Goal: Task Accomplishment & Management: Use online tool/utility

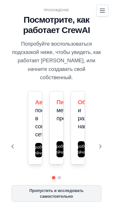
click at [0, 0] on icon at bounding box center [0, 0] width 0 height 0
click at [107, 10] on div "ПРОХОЖДЕНИЕ Посмотрите, как работает CrewAI Попробуйте воспользоваться подсказк…" at bounding box center [56, 110] width 103 height 208
click at [0, 0] on icon at bounding box center [0, 0] width 0 height 0
click at [103, 149] on icon at bounding box center [101, 147] width 6 height 6
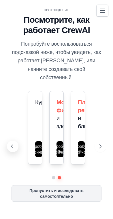
click at [15, 149] on icon at bounding box center [12, 147] width 6 height 6
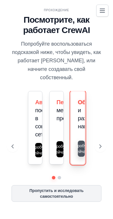
click at [84, 157] on button "Попробуйте сейчас" at bounding box center [81, 149] width 7 height 16
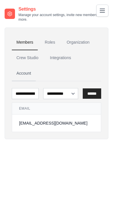
click at [36, 66] on link "Account" at bounding box center [24, 74] width 24 height 16
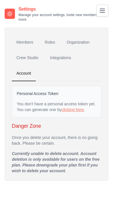
click at [0, 0] on link "Settings" at bounding box center [0, 0] width 0 height 0
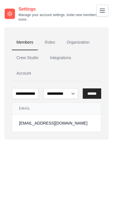
click at [0, 0] on img at bounding box center [0, 0] width 0 height 0
click at [0, 0] on div "adonissmr@gmail.com Settings" at bounding box center [0, 0] width 0 height 0
click at [0, 0] on img at bounding box center [0, 0] width 0 height 0
click at [0, 0] on icon at bounding box center [0, 0] width 0 height 0
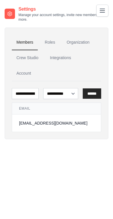
click at [0, 0] on link "Traces Old" at bounding box center [0, 0] width 0 height 0
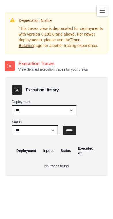
click at [0, 0] on link "Traces" at bounding box center [0, 0] width 0 height 0
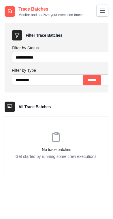
click at [0, 0] on link "LLM Connections" at bounding box center [0, 0] width 0 height 0
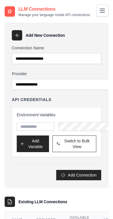
click at [0, 0] on link "Environment Variables" at bounding box center [0, 0] width 0 height 0
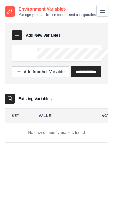
click at [0, 0] on link "LLM Connections" at bounding box center [0, 0] width 0 height 0
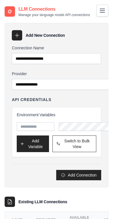
scroll to position [11, 0]
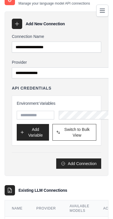
click at [0, 0] on link "Automations" at bounding box center [0, 0] width 0 height 0
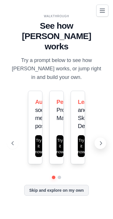
click at [103, 146] on icon at bounding box center [101, 144] width 6 height 6
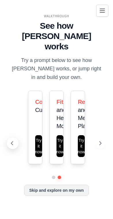
click at [15, 146] on icon at bounding box center [12, 144] width 6 height 6
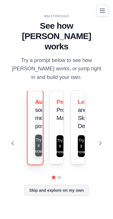
click at [42, 157] on button "Try it now" at bounding box center [38, 146] width 7 height 22
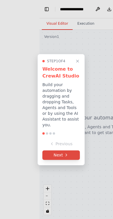
click at [80, 155] on button "Next" at bounding box center [60, 155] width 37 height 9
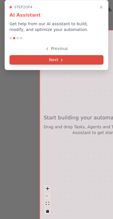
click at [96, 55] on button "Next" at bounding box center [56, 59] width 94 height 9
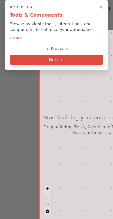
click at [100, 55] on button "Next" at bounding box center [56, 59] width 94 height 9
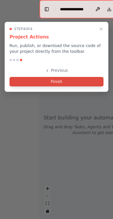
click at [103, 77] on button "Finish" at bounding box center [56, 81] width 94 height 9
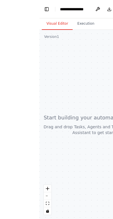
drag, startPoint x: 89, startPoint y: 67, endPoint x: 119, endPoint y: 85, distance: 35.6
click at [112, 85] on div at bounding box center [95, 124] width 113 height 189
drag, startPoint x: 200, startPoint y: 145, endPoint x: 166, endPoint y: 103, distance: 54.3
click at [112, 103] on div at bounding box center [95, 124] width 113 height 189
drag, startPoint x: 166, startPoint y: 103, endPoint x: 123, endPoint y: 75, distance: 50.9
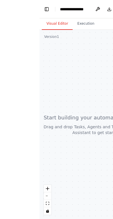
click at [112, 75] on div at bounding box center [95, 124] width 113 height 189
click at [50, 8] on button "Toggle Left Sidebar" at bounding box center [46, 9] width 7 height 8
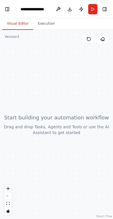
click at [30, 22] on button "Visual Editor" at bounding box center [17, 24] width 31 height 12
click at [36, 26] on button "Execution" at bounding box center [46, 24] width 26 height 12
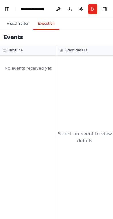
click at [37, 83] on div "No events received yet" at bounding box center [28, 138] width 56 height 164
click at [12, 51] on h3 "Timeline" at bounding box center [15, 50] width 15 height 5
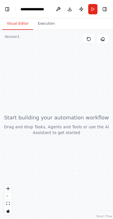
click at [17, 24] on button "Visual Editor" at bounding box center [17, 24] width 31 height 12
drag, startPoint x: 223, startPoint y: 140, endPoint x: 248, endPoint y: 121, distance: 31.8
click at [112, 121] on div at bounding box center [56, 124] width 113 height 189
drag, startPoint x: 175, startPoint y: 104, endPoint x: 158, endPoint y: 110, distance: 18.2
click at [112, 110] on div at bounding box center [56, 124] width 113 height 189
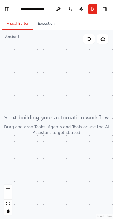
drag, startPoint x: 146, startPoint y: 147, endPoint x: 205, endPoint y: 149, distance: 59.5
click at [112, 149] on div at bounding box center [56, 124] width 113 height 189
click at [63, 7] on button at bounding box center [57, 9] width 9 height 10
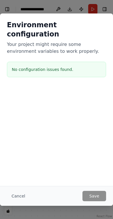
click at [112, 120] on div at bounding box center [56, 115] width 113 height 57
click at [30, 201] on button "Cancel" at bounding box center [18, 196] width 23 height 10
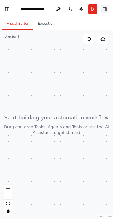
click at [108, 7] on button "Toggle Right Sidebar" at bounding box center [104, 9] width 7 height 8
drag, startPoint x: 341, startPoint y: 160, endPoint x: 262, endPoint y: 152, distance: 80.3
click at [112, 152] on div at bounding box center [56, 124] width 113 height 189
click at [112, 154] on div at bounding box center [56, 124] width 113 height 189
drag, startPoint x: 291, startPoint y: 183, endPoint x: 281, endPoint y: 181, distance: 9.9
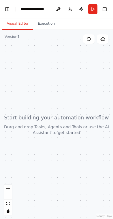
click at [112, 181] on div at bounding box center [56, 124] width 113 height 189
drag, startPoint x: 278, startPoint y: 179, endPoint x: 354, endPoint y: 208, distance: 80.8
click at [112, 208] on div at bounding box center [56, 124] width 113 height 189
drag, startPoint x: 280, startPoint y: 179, endPoint x: 301, endPoint y: 157, distance: 30.3
click at [112, 157] on div at bounding box center [56, 124] width 113 height 189
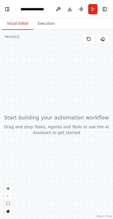
drag, startPoint x: 226, startPoint y: 135, endPoint x: 57, endPoint y: 80, distance: 177.0
click at [57, 80] on div at bounding box center [56, 124] width 113 height 189
click at [34, 7] on ol "**********" at bounding box center [34, 9] width 29 height 6
click at [74, 12] on button "Download" at bounding box center [69, 9] width 9 height 10
drag, startPoint x: 329, startPoint y: 200, endPoint x: 401, endPoint y: 118, distance: 110.0
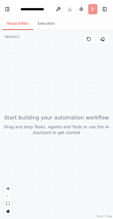
click at [112, 118] on div at bounding box center [56, 124] width 113 height 189
click at [7, 205] on icon "fit view" at bounding box center [7, 203] width 3 height 3
click at [97, 9] on button "Run" at bounding box center [92, 9] width 9 height 10
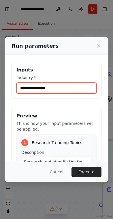
click at [96, 94] on input "industry *" at bounding box center [56, 88] width 80 height 11
type input "*"
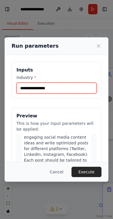
scroll to position [211, 0]
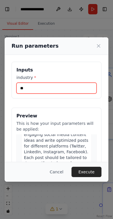
type input "*"
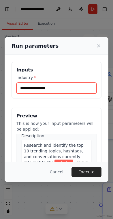
scroll to position [0, 0]
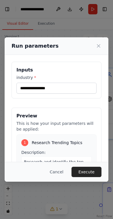
click at [89, 177] on span ". Focus on topics that have high engagement potential and align with our brand …" at bounding box center [56, 202] width 65 height 51
click at [83, 160] on span "Research and identify the top 10 trending topics, hashtags, and conversations c…" at bounding box center [53, 171] width 59 height 22
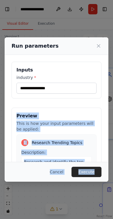
scroll to position [8, 0]
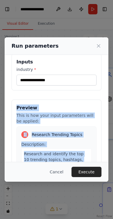
drag, startPoint x: 283, startPoint y: 80, endPoint x: 391, endPoint y: 185, distance: 151.0
click at [101, 185] on div "Preview This is how your input parameters will be applied: 1 Research Trending …" at bounding box center [56, 171] width 90 height 142
copy div "Preview This is how your input parameters will be applied: 1 Research Trending …"
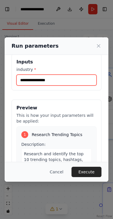
click at [96, 86] on input "industry *" at bounding box center [56, 80] width 80 height 11
type input "*"
click at [96, 86] on input "**********" at bounding box center [56, 80] width 80 height 11
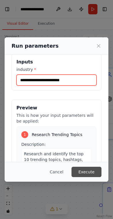
type input "**********"
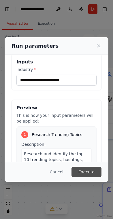
click at [101, 177] on button "Execute" at bounding box center [86, 172] width 30 height 10
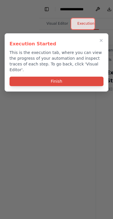
click at [15, 78] on button "Finish" at bounding box center [56, 81] width 94 height 9
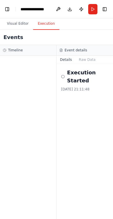
click at [0, 0] on link "Studio" at bounding box center [0, 0] width 0 height 0
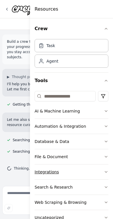
click at [108, 173] on icon "button" at bounding box center [105, 172] width 5 height 5
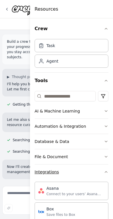
click at [108, 170] on icon "button" at bounding box center [105, 172] width 5 height 5
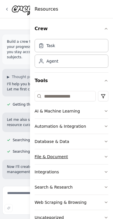
click at [108, 153] on button "File & Document" at bounding box center [71, 156] width 74 height 15
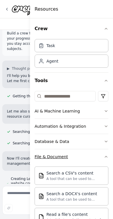
click at [108, 159] on button "File & Document" at bounding box center [71, 156] width 74 height 15
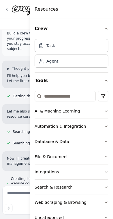
click at [108, 110] on button "AI & Machine Learning" at bounding box center [71, 111] width 74 height 15
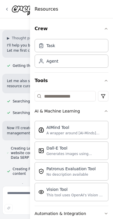
scroll to position [50, 0]
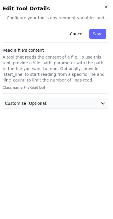
scroll to position [62, 0]
click at [108, 98] on button "Customize (Optional)" at bounding box center [55, 103] width 105 height 11
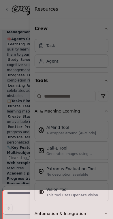
scroll to position [375, 0]
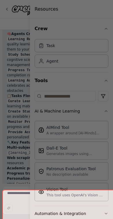
click at [51, 219] on div at bounding box center [62, 211] width 120 height 42
click at [73, 219] on div at bounding box center [62, 211] width 120 height 42
click at [50, 219] on div at bounding box center [62, 211] width 120 height 42
drag, startPoint x: 546, startPoint y: 107, endPoint x: 532, endPoint y: 195, distance: 89.0
click at [112, 195] on div at bounding box center [56, 109] width 113 height 219
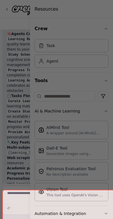
drag, startPoint x: 551, startPoint y: 179, endPoint x: 528, endPoint y: 249, distance: 73.3
click at [112, 219] on div at bounding box center [56, 109] width 113 height 219
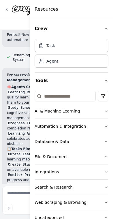
scroll to position [328, 0]
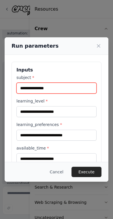
click at [96, 94] on input "subject *" at bounding box center [56, 88] width 80 height 11
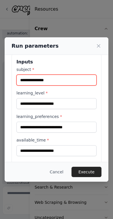
click at [96, 86] on input "subject *" at bounding box center [56, 80] width 80 height 11
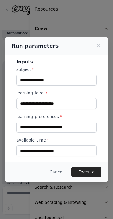
drag, startPoint x: 291, startPoint y: 110, endPoint x: 382, endPoint y: 189, distance: 120.6
copy div "Research and compile a comprehensive list of high-quality learning resources fo…"
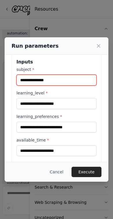
click at [96, 85] on input "subject *" at bounding box center [56, 80] width 80 height 11
type input "***"
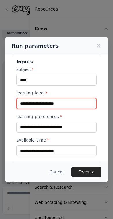
click at [96, 109] on input "learning_level *" at bounding box center [56, 103] width 80 height 11
type input "*"
type input "****"
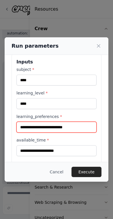
click at [96, 133] on input "learning_preferences *" at bounding box center [56, 127] width 80 height 11
type input "*"
type input "*****"
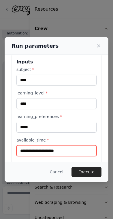
click at [96, 156] on input "available_time *" at bounding box center [56, 150] width 80 height 11
type input "*****"
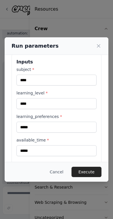
click at [96, 180] on input "learning_goals *" at bounding box center [56, 174] width 80 height 11
type input "*"
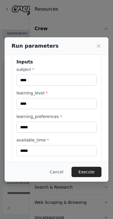
scroll to position [399, 0]
type input "**********"
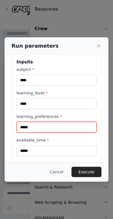
click at [96, 131] on input "*****" at bounding box center [56, 127] width 80 height 11
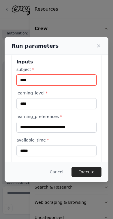
click at [96, 86] on input "***" at bounding box center [56, 80] width 80 height 11
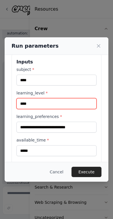
click at [96, 109] on input "****" at bounding box center [56, 103] width 80 height 11
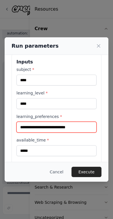
click at [96, 133] on input "**********" at bounding box center [56, 127] width 80 height 11
drag, startPoint x: 227, startPoint y: 134, endPoint x: 203, endPoint y: 137, distance: 24.2
click at [96, 133] on input "**********" at bounding box center [56, 127] width 80 height 11
paste input "**********"
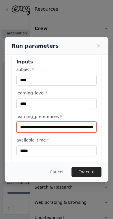
scroll to position [410, 0]
type input "**********"
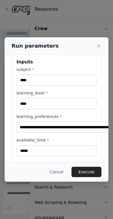
scroll to position [0, 0]
click at [96, 180] on input "**********" at bounding box center [56, 174] width 80 height 11
paste input "**********"
type input "**********"
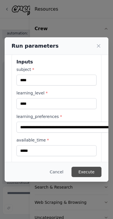
scroll to position [0, 0]
click at [101, 177] on button "Execute" at bounding box center [86, 172] width 30 height 10
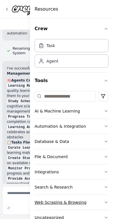
click at [108, 199] on button "Web Scraping & Browsing" at bounding box center [71, 202] width 74 height 15
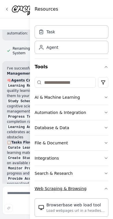
scroll to position [15, 0]
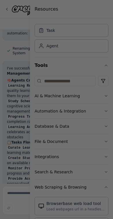
drag, startPoint x: 470, startPoint y: 235, endPoint x: 460, endPoint y: 97, distance: 139.2
click at [112, 97] on div "BETA Build a crew that curates personalized learning resources, tracks your pro…" at bounding box center [56, 109] width 113 height 219
click at [112, 7] on div at bounding box center [56, 109] width 113 height 219
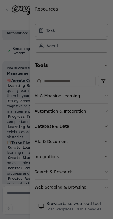
drag, startPoint x: 549, startPoint y: 119, endPoint x: 505, endPoint y: 133, distance: 47.1
click at [112, 133] on div at bounding box center [56, 109] width 113 height 219
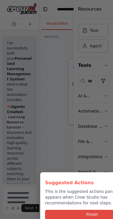
click at [54, 210] on button "Finish" at bounding box center [92, 214] width 94 height 9
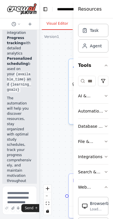
scroll to position [1650, 0]
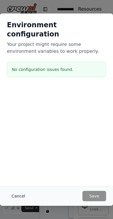
click at [30, 201] on button "Cancel" at bounding box center [18, 196] width 23 height 10
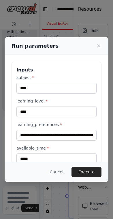
scroll to position [191, 0]
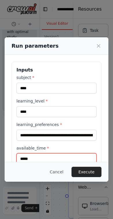
click at [96, 164] on input "*****" at bounding box center [56, 158] width 80 height 11
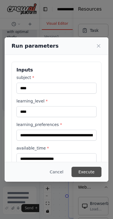
click at [101, 177] on button "Execute" at bounding box center [86, 172] width 30 height 10
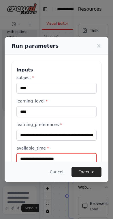
click at [96, 164] on input "available_time *" at bounding box center [56, 158] width 80 height 11
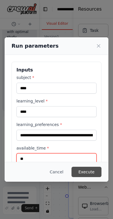
type input "*"
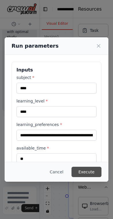
click at [101, 177] on button "Execute" at bounding box center [86, 172] width 30 height 10
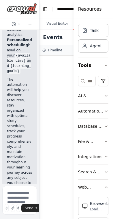
scroll to position [1650, 0]
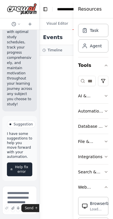
click at [16, 174] on span "Help fix error" at bounding box center [21, 169] width 14 height 9
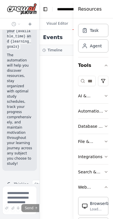
scroll to position [1593, 0]
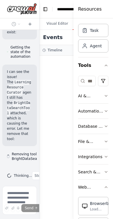
scroll to position [1955, 0]
drag, startPoint x: 38, startPoint y: 150, endPoint x: 148, endPoint y: 153, distance: 110.4
click at [112, 153] on div "BETA Build a crew that curates personalized learning resources, tracks your pro…" at bounding box center [56, 109] width 113 height 219
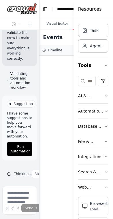
scroll to position [2110, 0]
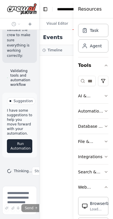
click at [13, 151] on span "Run Automation" at bounding box center [20, 146] width 20 height 9
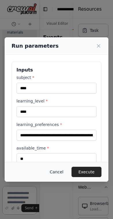
scroll to position [2479, 0]
click at [68, 177] on button "Cancel" at bounding box center [56, 172] width 23 height 10
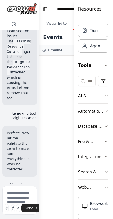
scroll to position [2192, 0]
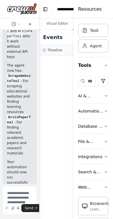
scroll to position [2479, 0]
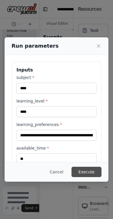
click at [101, 177] on button "Execute" at bounding box center [86, 172] width 30 height 10
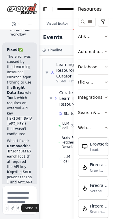
scroll to position [0, 0]
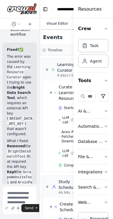
click at [57, 26] on button "Visual Editor" at bounding box center [57, 24] width 31 height 12
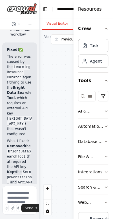
drag, startPoint x: 568, startPoint y: 219, endPoint x: 475, endPoint y: 195, distance: 96.0
click at [112, 195] on div ".deletable-edge-delete-btn { width: 20px; height: 20px; border: 0px solid #ffff…" at bounding box center [95, 124] width 113 height 189
drag, startPoint x: 459, startPoint y: 200, endPoint x: 516, endPoint y: 160, distance: 70.4
click at [112, 160] on div ".deletable-edge-delete-btn { width: 20px; height: 20px; border: 0px solid #ffff…" at bounding box center [95, 124] width 113 height 189
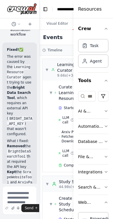
click at [86, 28] on button "Execution" at bounding box center [85, 24] width 26 height 12
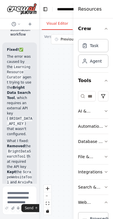
click at [55, 22] on button "Visual Editor" at bounding box center [57, 24] width 31 height 12
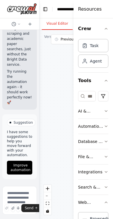
scroll to position [2553, 0]
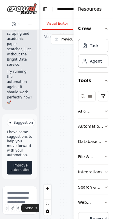
click at [26, 172] on span "Improve automation" at bounding box center [21, 167] width 20 height 9
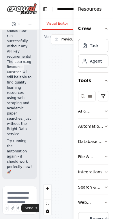
scroll to position [2502, 0]
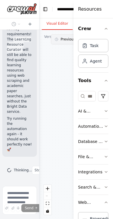
click at [112, 44] on button "Previous executions" at bounding box center [85, 39] width 69 height 10
click at [112, 70] on div ".deletable-edge-delete-btn { width: 20px; height: 20px; border: 0px solid #ffff…" at bounding box center [95, 124] width 113 height 189
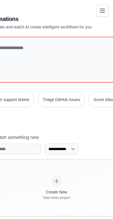
click at [0, 0] on link "Automations" at bounding box center [0, 0] width 0 height 0
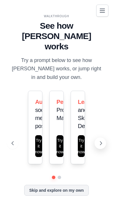
click at [102, 145] on icon at bounding box center [101, 143] width 2 height 3
click at [103, 146] on icon at bounding box center [101, 144] width 6 height 6
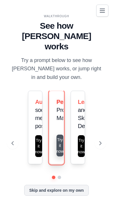
click at [63, 157] on button "Try it now" at bounding box center [59, 146] width 7 height 22
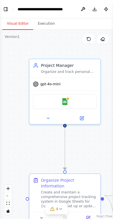
scroll to position [577, 0]
